Goal: Communication & Community: Answer question/provide support

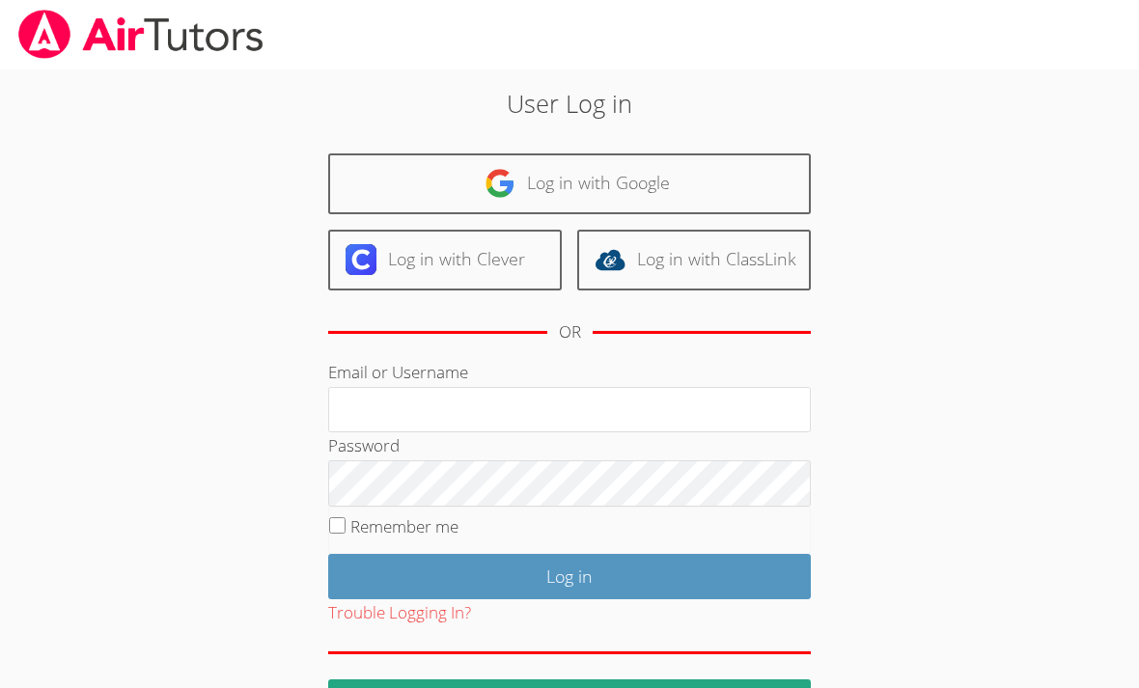
click at [729, 169] on link "Log in with Google" at bounding box center [569, 183] width 482 height 61
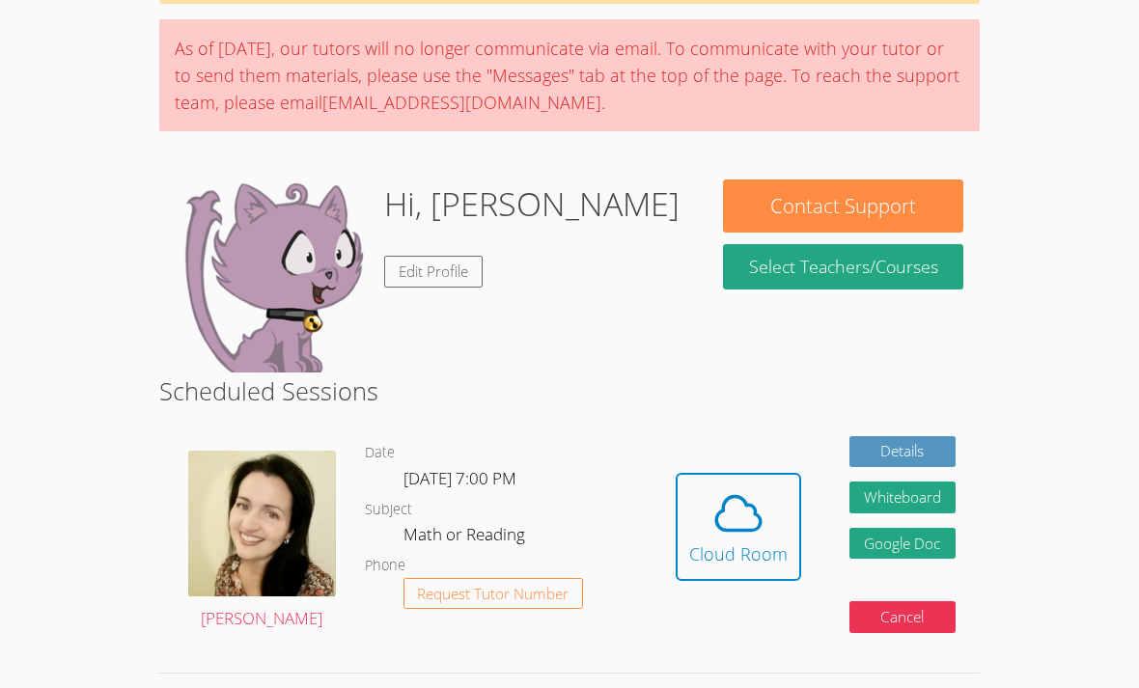
scroll to position [138, 0]
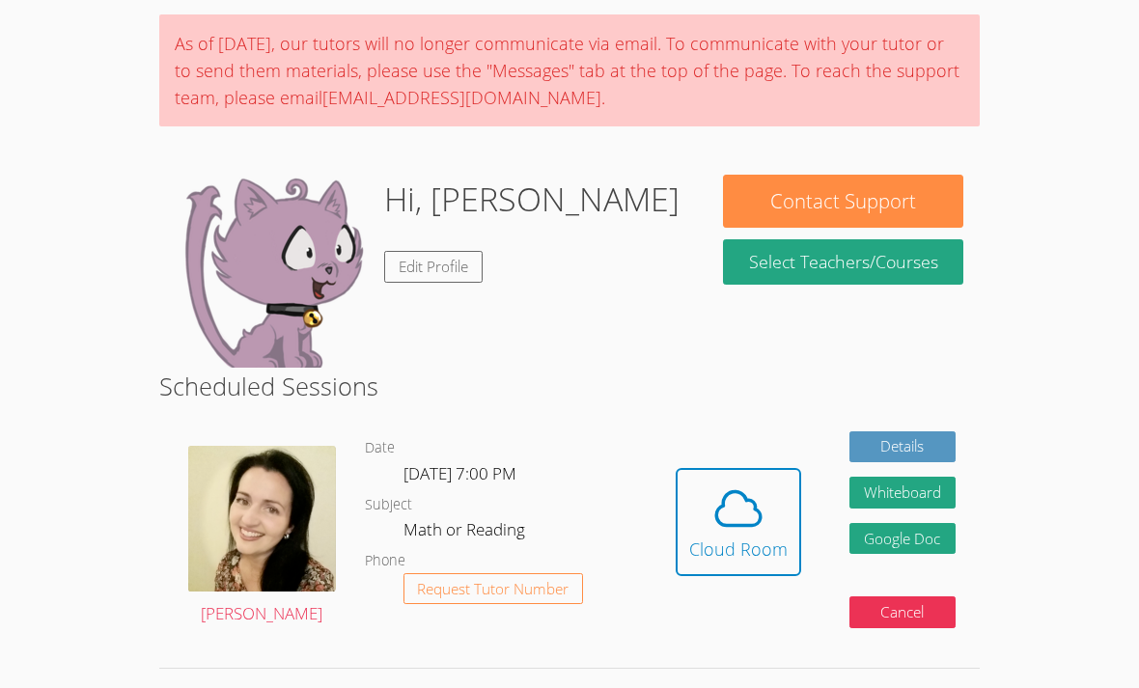
click at [740, 512] on icon at bounding box center [738, 509] width 54 height 54
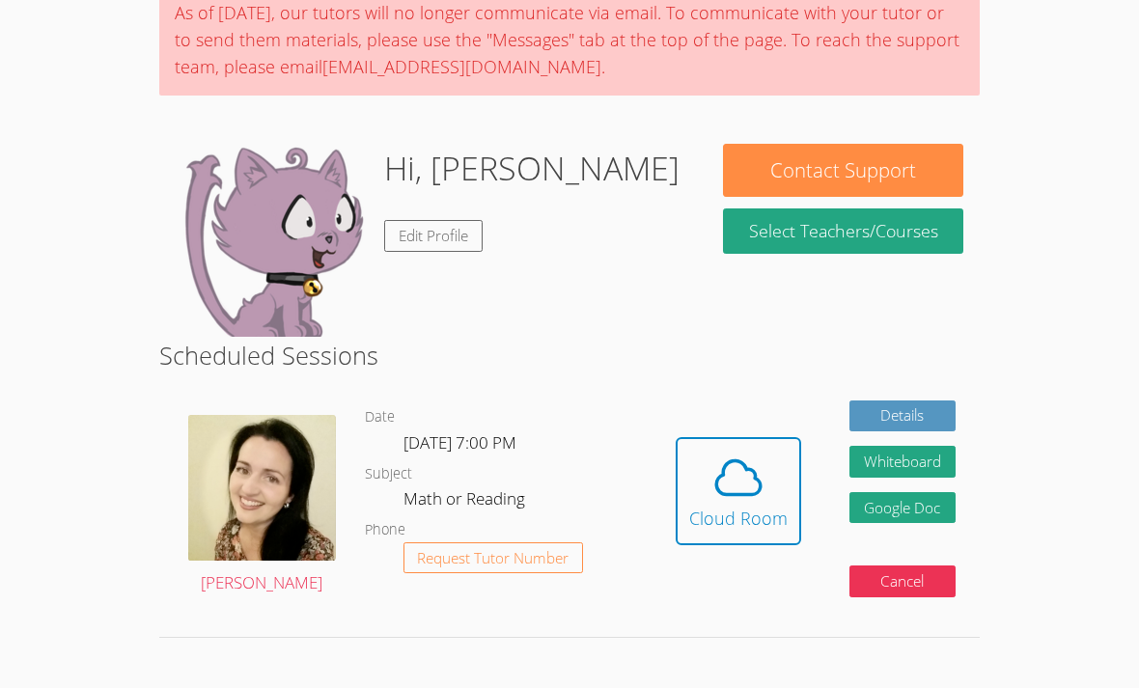
click at [757, 472] on icon at bounding box center [738, 478] width 54 height 54
click at [743, 462] on icon at bounding box center [738, 478] width 44 height 34
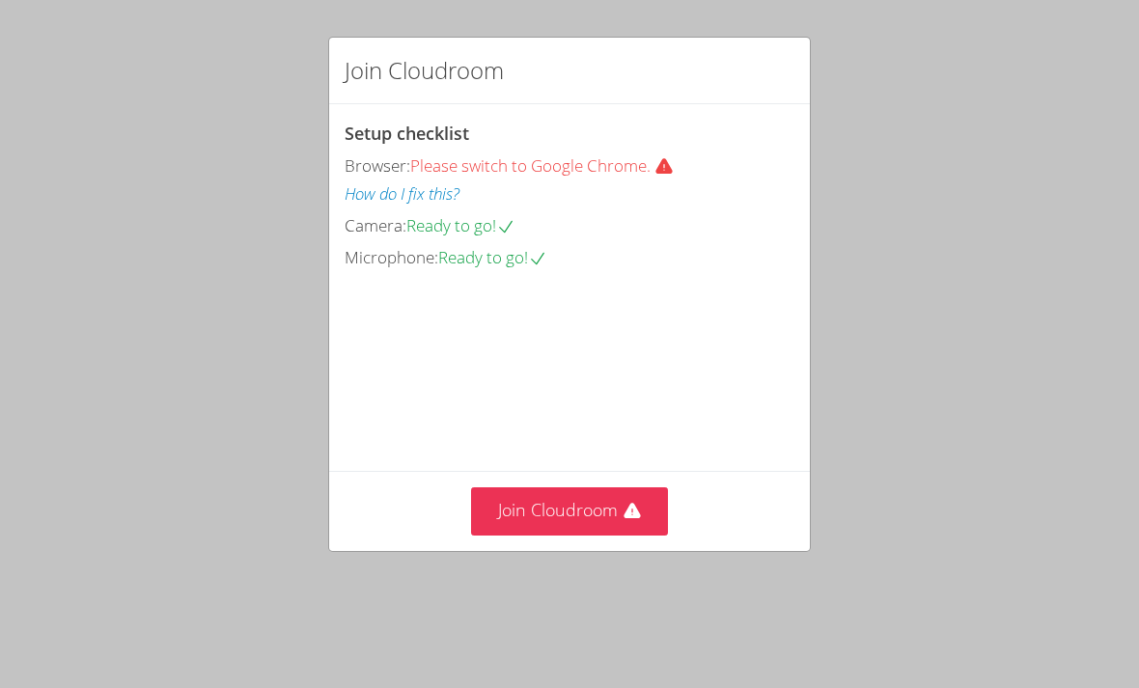
click at [566, 535] on button "Join Cloudroom" at bounding box center [570, 510] width 198 height 47
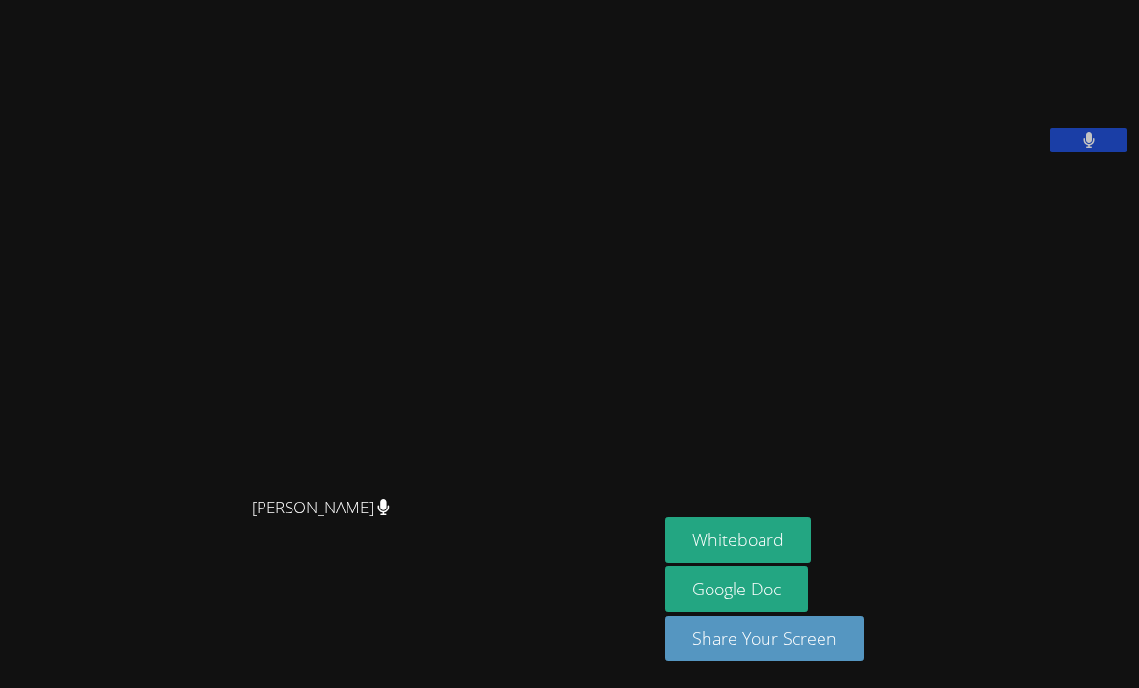
click at [669, 563] on button "Whiteboard" at bounding box center [738, 539] width 146 height 45
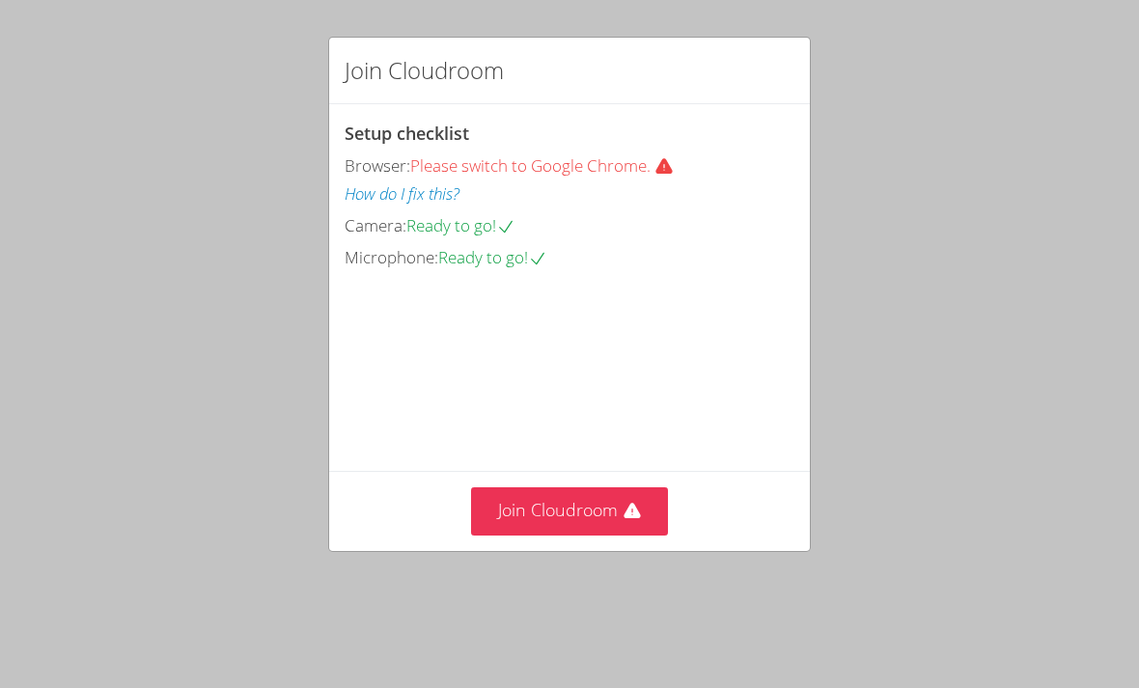
click at [615, 503] on button "Join Cloudroom" at bounding box center [570, 510] width 198 height 47
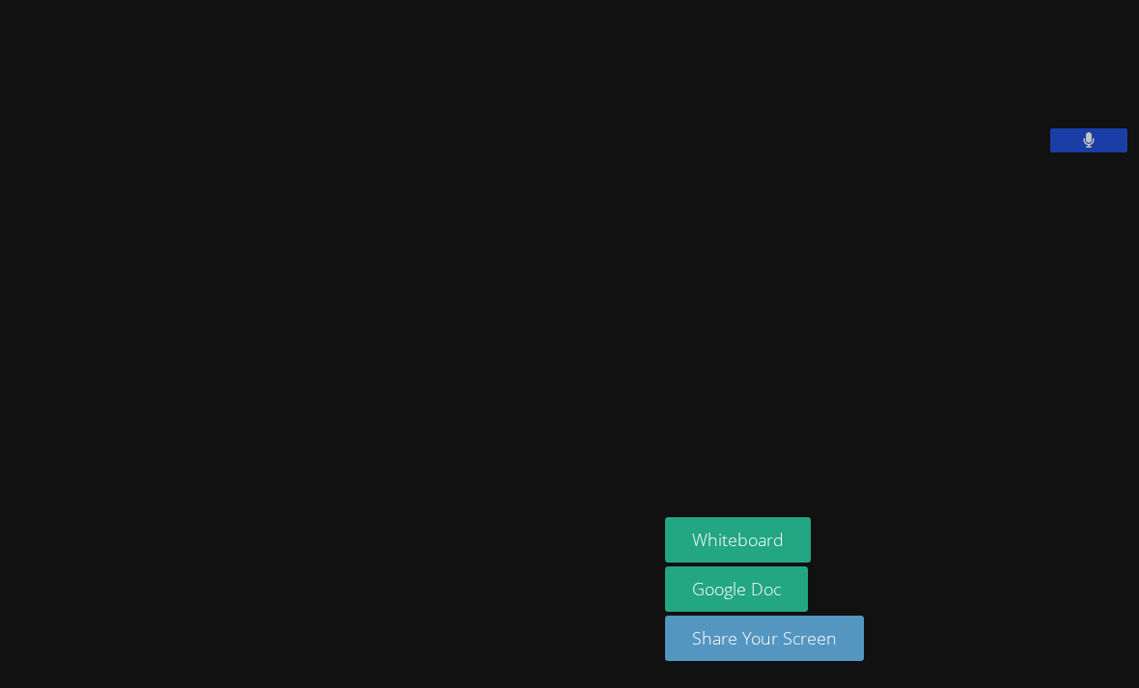
click at [665, 563] on button "Whiteboard" at bounding box center [738, 539] width 146 height 45
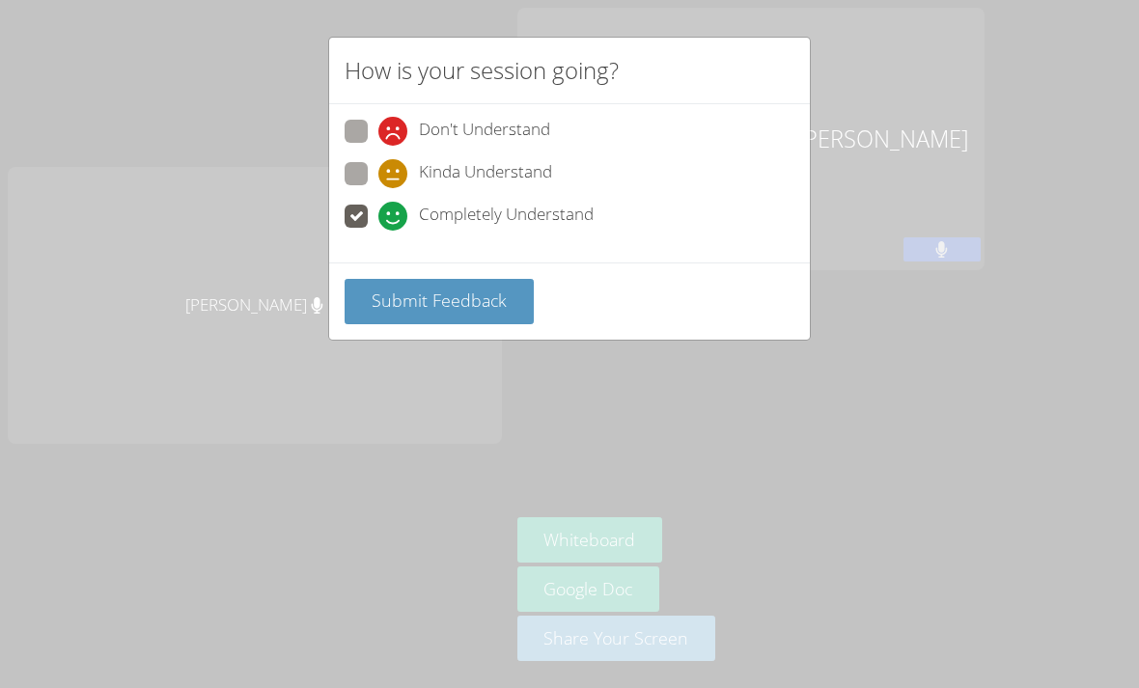
click at [481, 315] on button "Submit Feedback" at bounding box center [439, 301] width 189 height 45
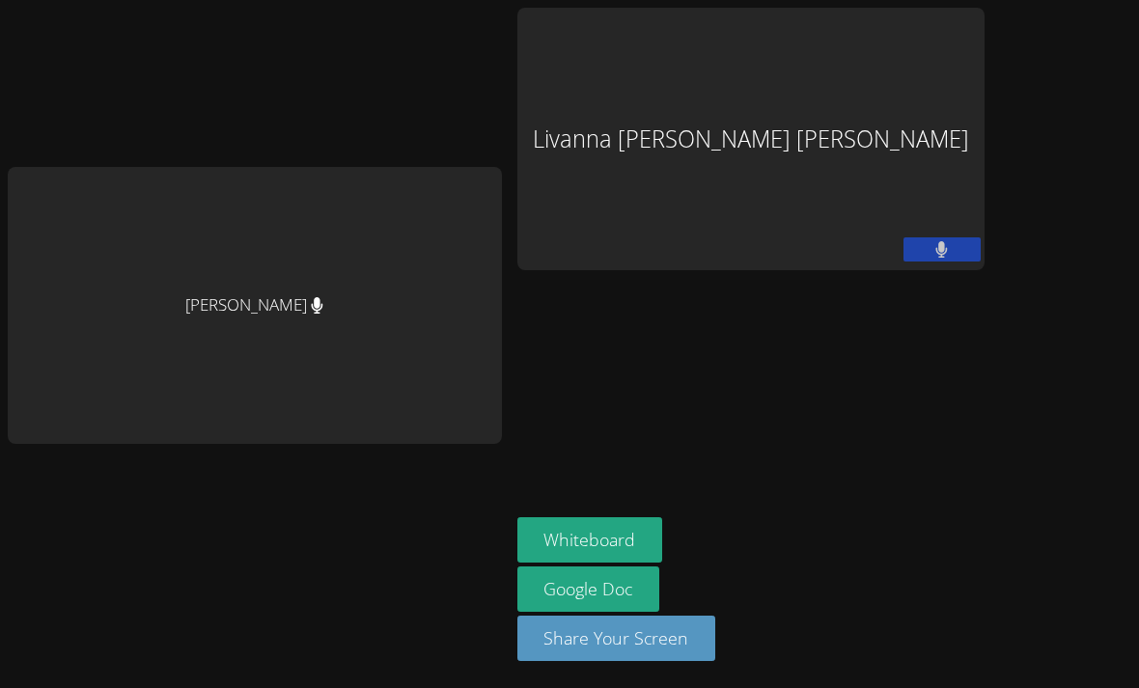
click at [992, 182] on aside "Livanna Valdes Alzamora Whiteboard Google Doc Share Your Screen" at bounding box center [751, 344] width 482 height 688
click at [961, 209] on aside "Livanna Valdes Alzamora Whiteboard Google Doc Share Your Screen" at bounding box center [751, 344] width 482 height 688
click at [984, 110] on div "Livanna Valdes Alzamora" at bounding box center [750, 139] width 467 height 262
click at [980, 237] on button at bounding box center [941, 249] width 77 height 24
click at [951, 241] on icon at bounding box center [941, 249] width 20 height 16
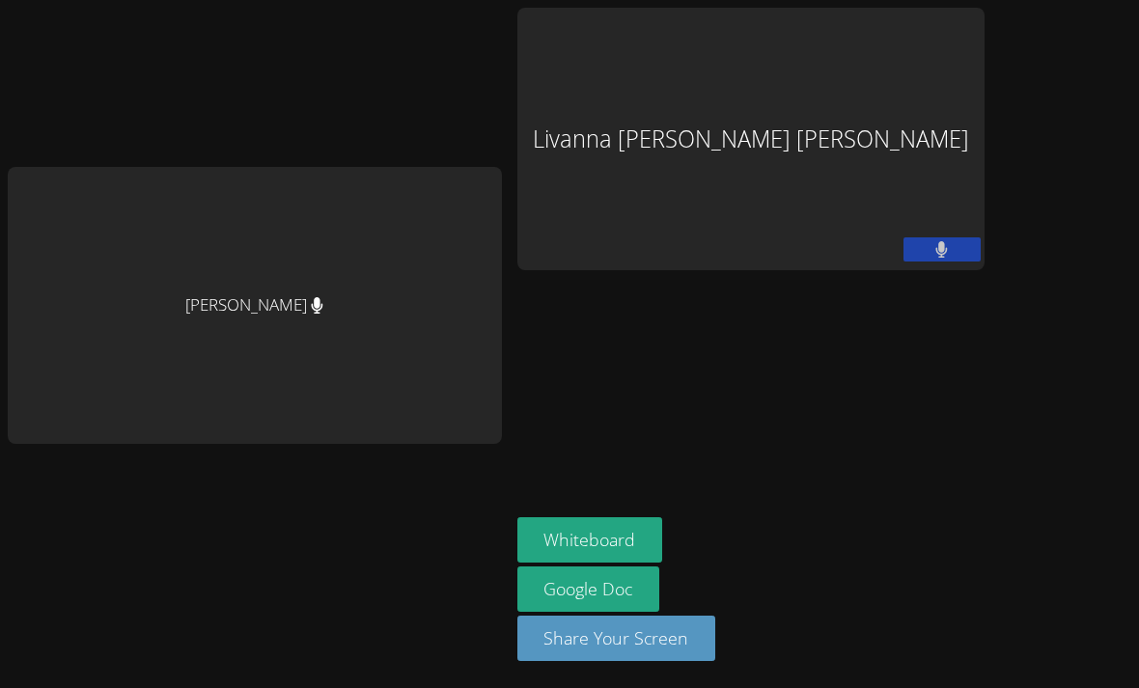
click at [980, 237] on button at bounding box center [941, 249] width 77 height 24
click at [951, 241] on icon at bounding box center [941, 249] width 20 height 16
click at [936, 235] on aside "Livanna Valdes Alzamora Whiteboard Google Doc Share Your Screen" at bounding box center [751, 344] width 482 height 688
